Goal: Information Seeking & Learning: Learn about a topic

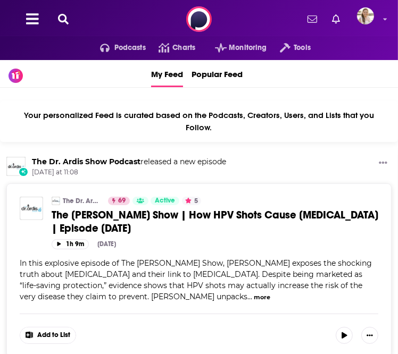
click at [63, 22] on icon at bounding box center [63, 19] width 11 height 11
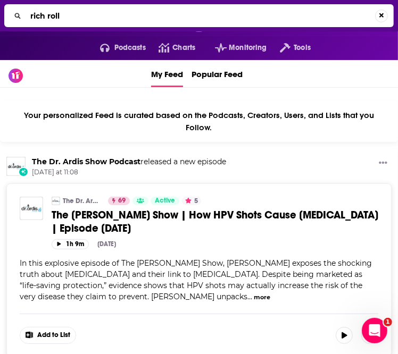
type input "rich roll"
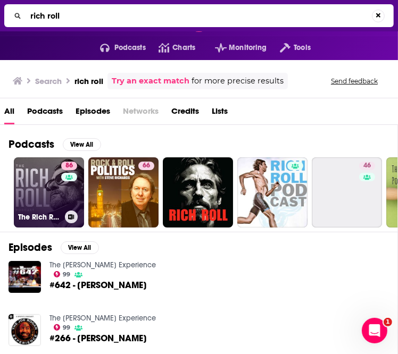
click at [62, 192] on div "86" at bounding box center [70, 186] width 19 height 49
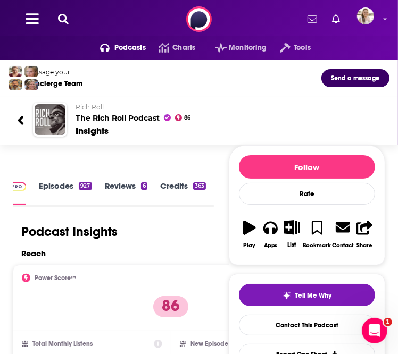
click at [69, 23] on button at bounding box center [63, 19] width 17 height 12
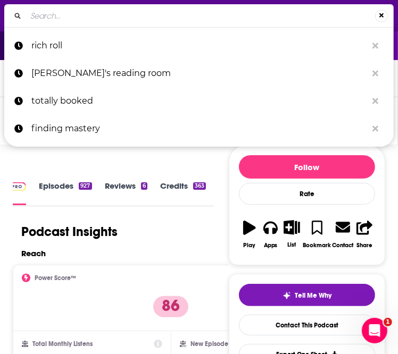
type input "MediasTouch"
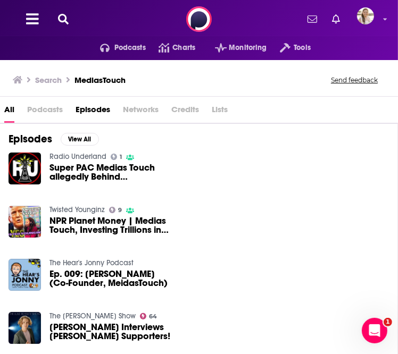
click at [53, 11] on div "Podcasts Charts Monitoring Tools For Business For Podcasters More" at bounding box center [199, 19] width 398 height 38
click at [66, 18] on icon at bounding box center [63, 19] width 11 height 11
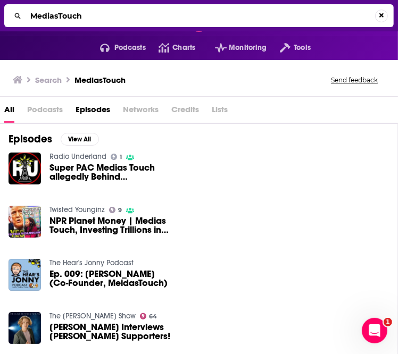
click at [66, 18] on input "MediasTouch" at bounding box center [200, 15] width 349 height 17
type input "MeidasTouch"
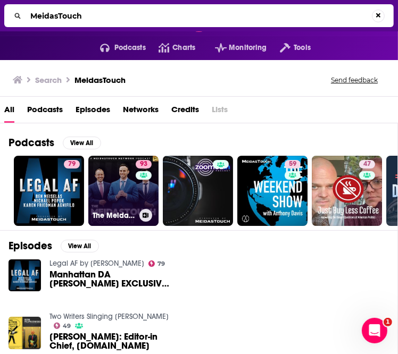
click at [124, 185] on link "93 The MeidasTouch Podcast" at bounding box center [123, 191] width 70 height 70
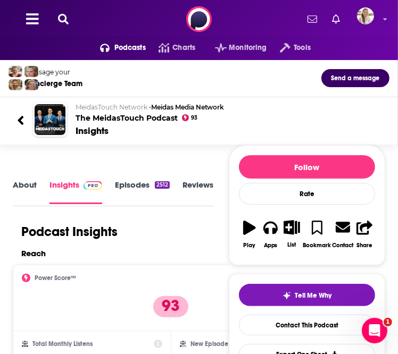
click at [63, 21] on icon at bounding box center [63, 19] width 11 height 11
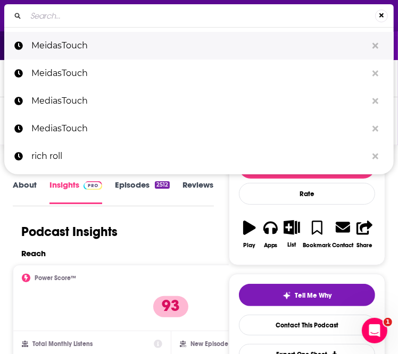
type input "[PERSON_NAME]"
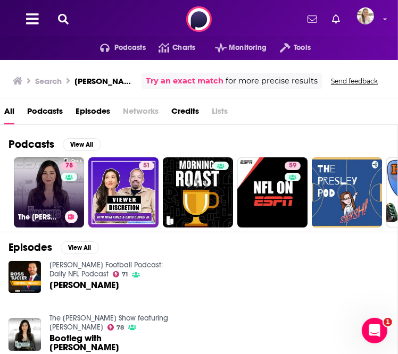
click at [68, 200] on div "78" at bounding box center [70, 186] width 19 height 49
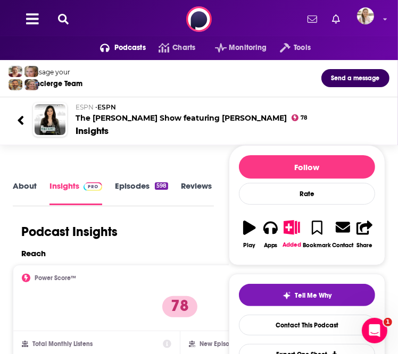
click at [61, 25] on div "Podcasts Charts Monitoring Tools For Business For Podcasters More" at bounding box center [199, 19] width 398 height 38
click at [66, 19] on icon at bounding box center [63, 19] width 11 height 11
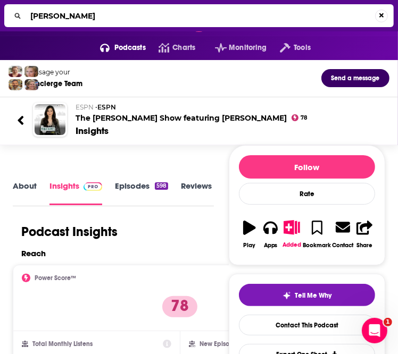
type input "[PERSON_NAME]"
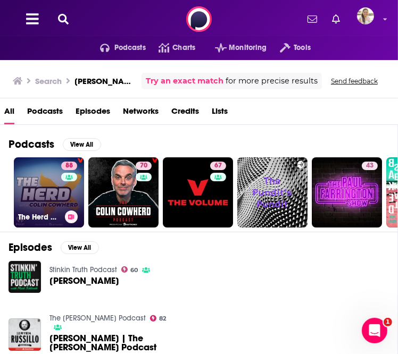
click at [64, 194] on div "88" at bounding box center [70, 186] width 19 height 49
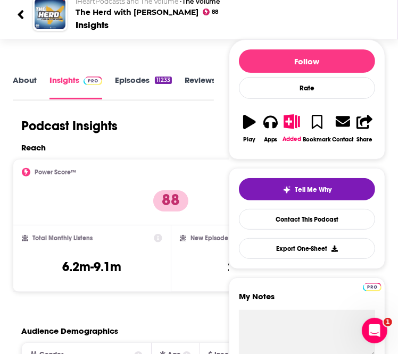
scroll to position [108, 0]
